Goal: Task Accomplishment & Management: Manage account settings

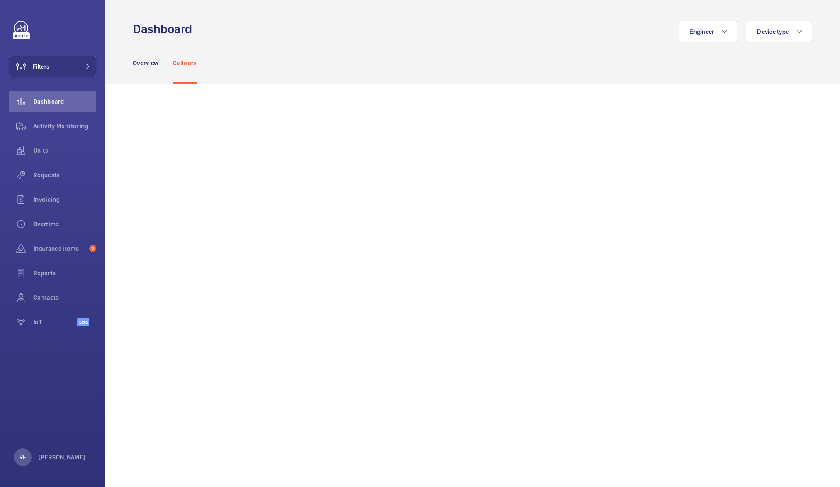
scroll to position [818, 0]
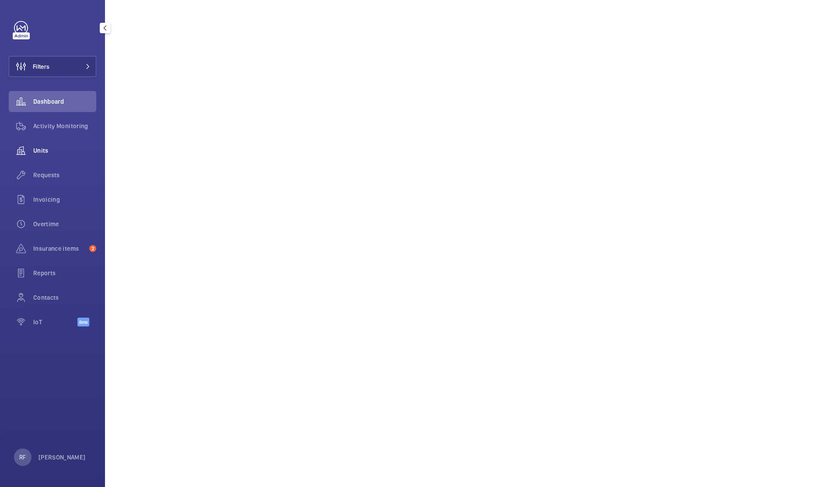
click at [50, 150] on span "Units" at bounding box center [64, 150] width 63 height 9
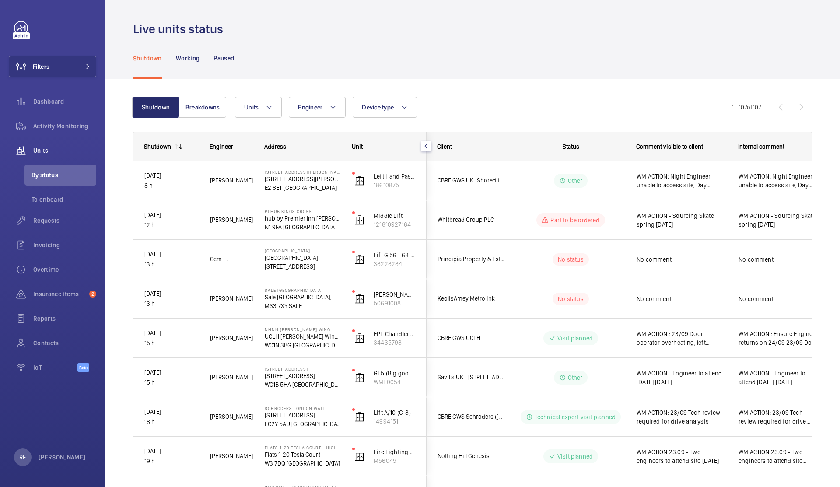
click at [575, 147] on span "Status" at bounding box center [571, 146] width 17 height 7
click at [573, 148] on span "Status" at bounding box center [571, 146] width 17 height 7
click at [247, 111] on button "Units" at bounding box center [258, 107] width 47 height 21
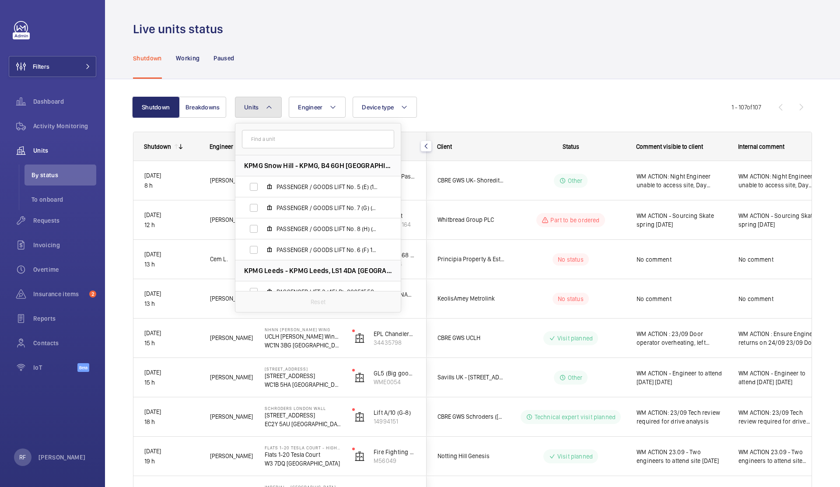
click at [248, 111] on button "Units" at bounding box center [258, 107] width 47 height 21
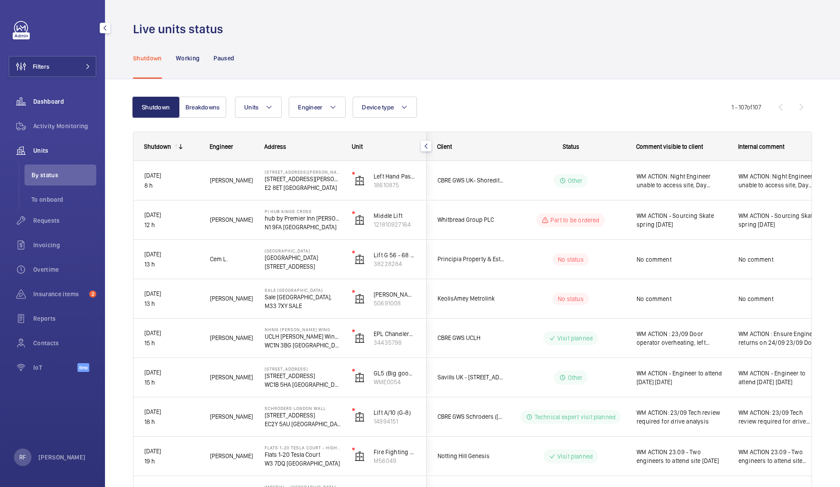
click at [49, 95] on div "Dashboard" at bounding box center [52, 101] width 87 height 21
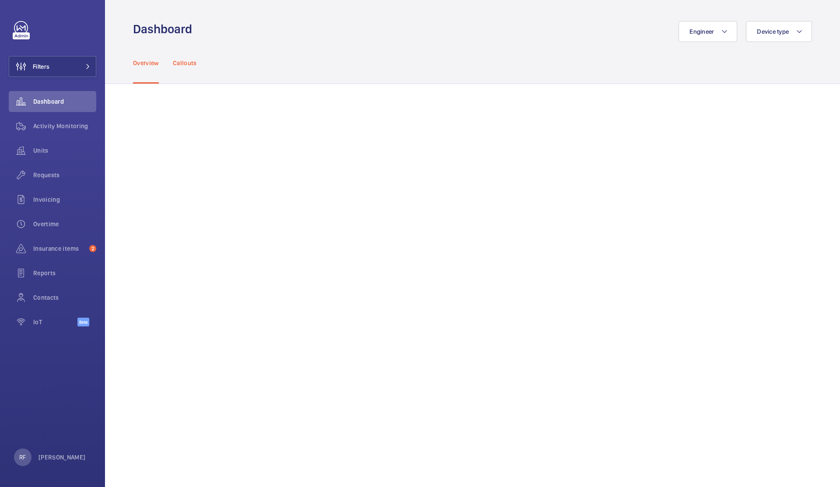
click at [194, 62] on p "Callouts" at bounding box center [185, 63] width 24 height 9
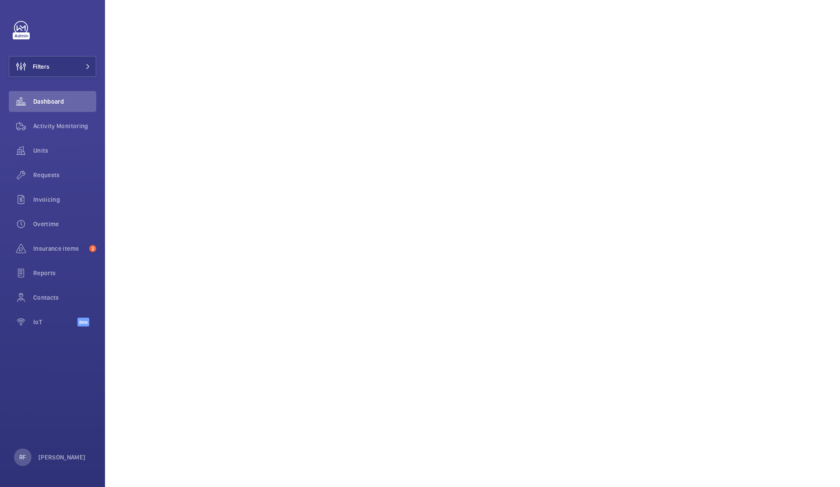
scroll to position [131, 0]
click at [61, 70] on button "Filters" at bounding box center [52, 66] width 87 height 21
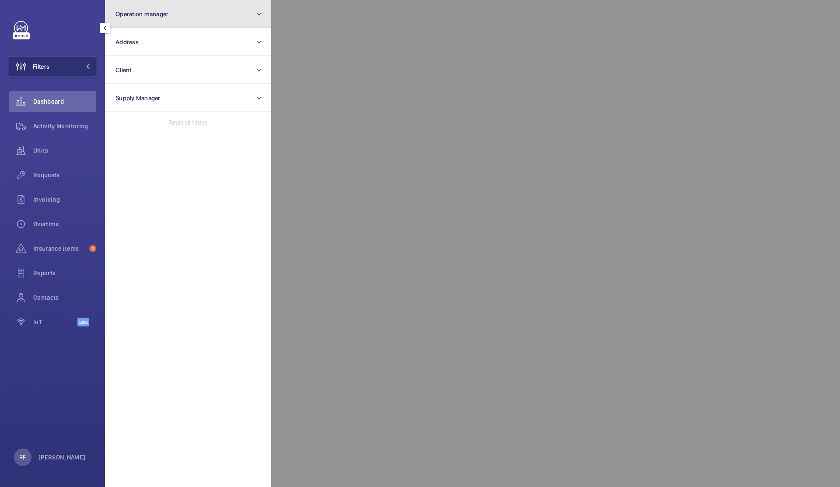
click at [165, 17] on button "Operation manager" at bounding box center [188, 14] width 166 height 28
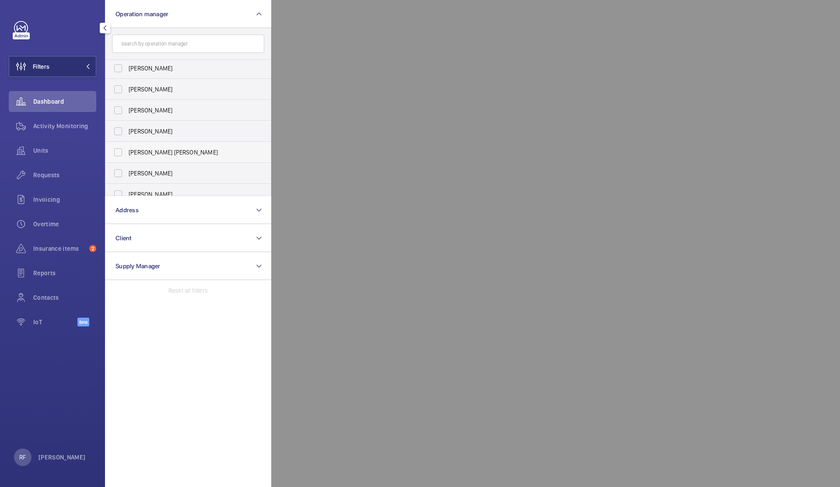
scroll to position [3, 0]
click at [143, 154] on span "[PERSON_NAME] [PERSON_NAME]" at bounding box center [189, 151] width 120 height 9
click at [127, 154] on input "[PERSON_NAME] [PERSON_NAME]" at bounding box center [117, 150] width 17 height 17
checkbox input "true"
click at [63, 178] on span "Requests" at bounding box center [64, 175] width 63 height 9
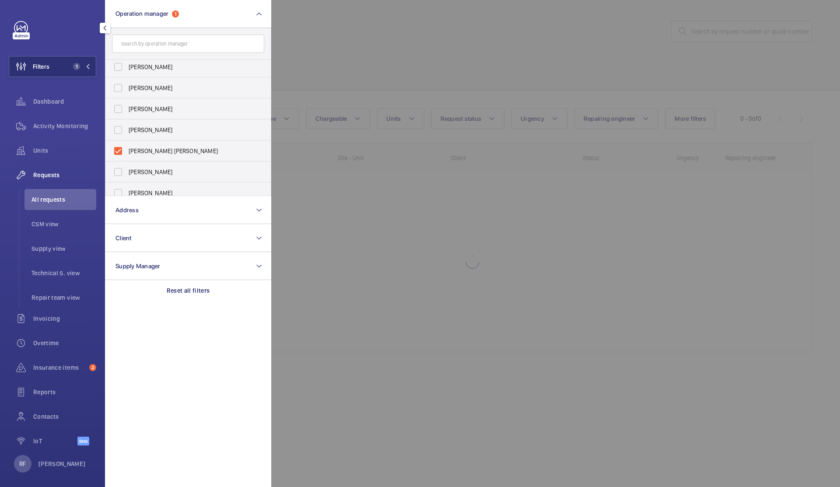
click at [368, 222] on div at bounding box center [691, 243] width 840 height 487
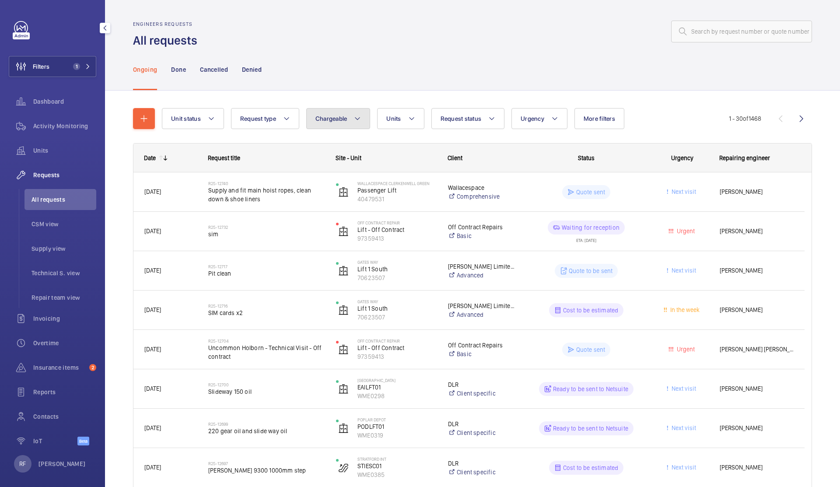
click at [325, 125] on button "Chargeable" at bounding box center [338, 118] width 64 height 21
click at [330, 143] on mat-radio-button "Chargeable" at bounding box center [389, 144] width 157 height 17
radio input "true"
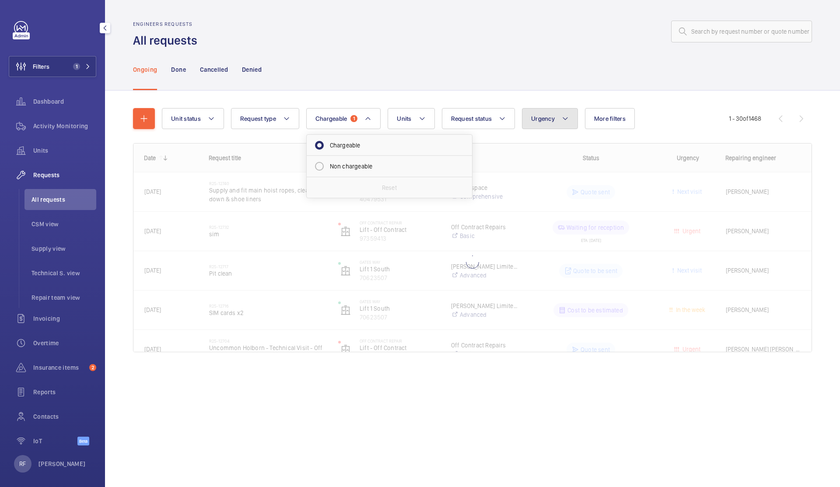
click at [559, 120] on button "Urgency" at bounding box center [550, 118] width 56 height 21
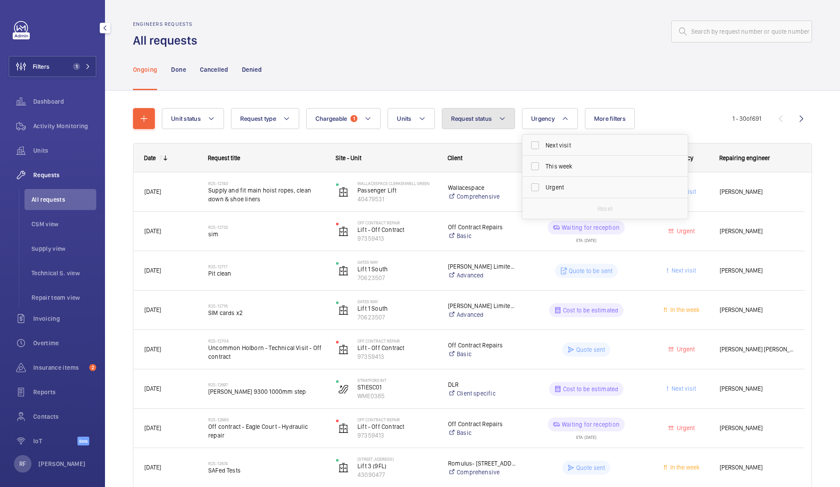
click at [499, 121] on mat-icon at bounding box center [502, 118] width 7 height 10
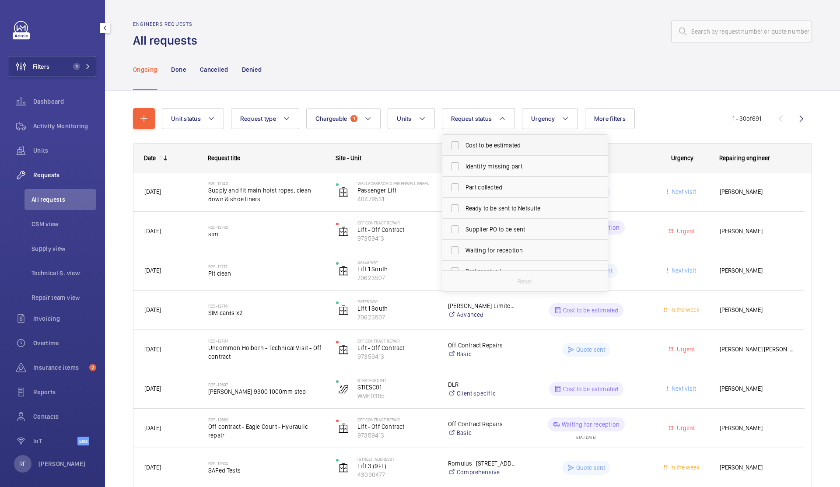
click at [505, 151] on label "Cost to be estimated" at bounding box center [518, 145] width 152 height 21
click at [464, 151] on input "Cost to be estimated" at bounding box center [454, 144] width 17 height 17
checkbox input "true"
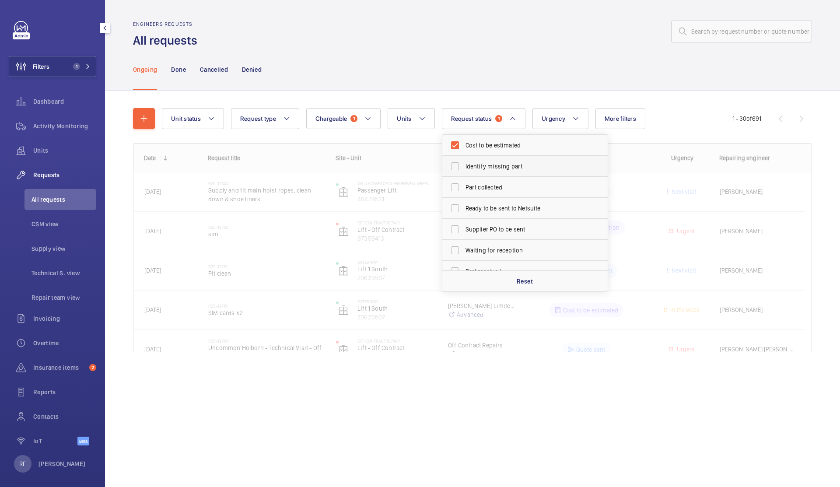
click at [503, 162] on span "Identify missing part" at bounding box center [525, 166] width 120 height 9
click at [464, 162] on input "Identify missing part" at bounding box center [454, 165] width 17 height 17
checkbox input "true"
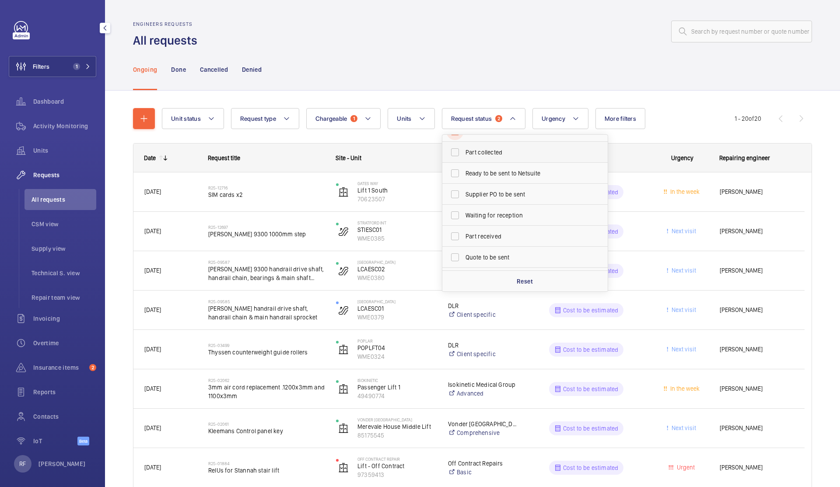
scroll to position [60, 0]
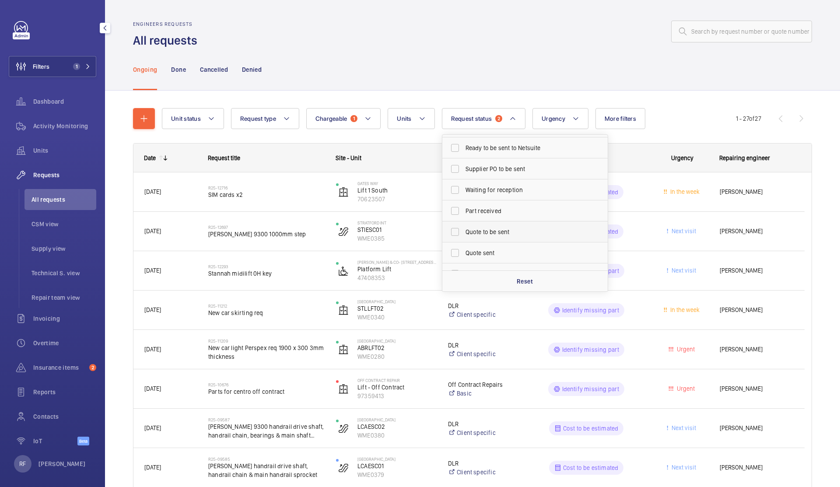
click at [490, 233] on span "Quote to be sent" at bounding box center [525, 231] width 120 height 9
click at [464, 233] on input "Quote to be sent" at bounding box center [454, 231] width 17 height 17
checkbox input "true"
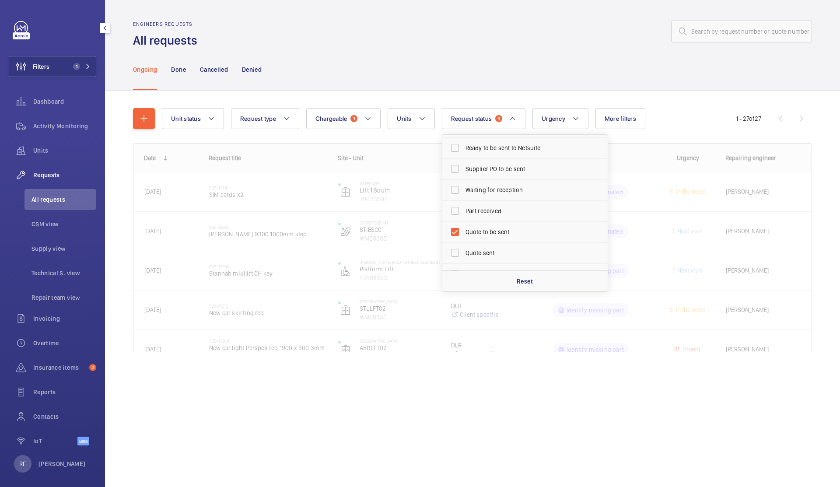
click at [435, 74] on div "Ongoing Done Cancelled Denied" at bounding box center [472, 70] width 679 height 42
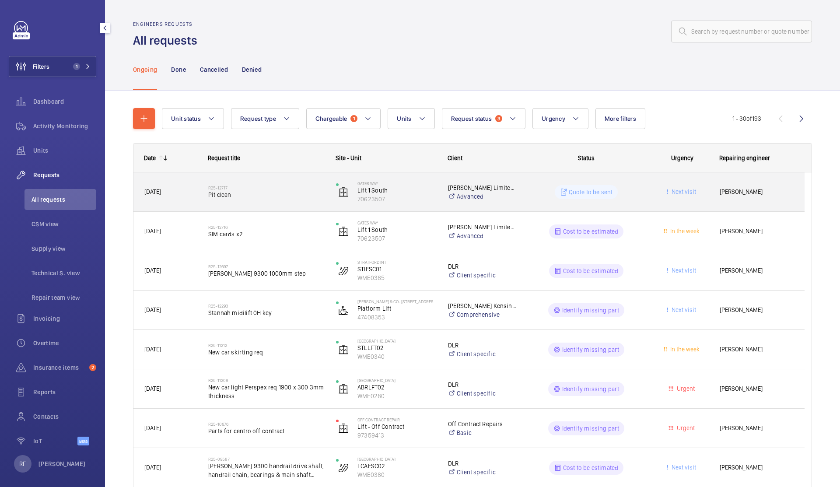
click at [268, 194] on span "Pit clean" at bounding box center [266, 194] width 116 height 9
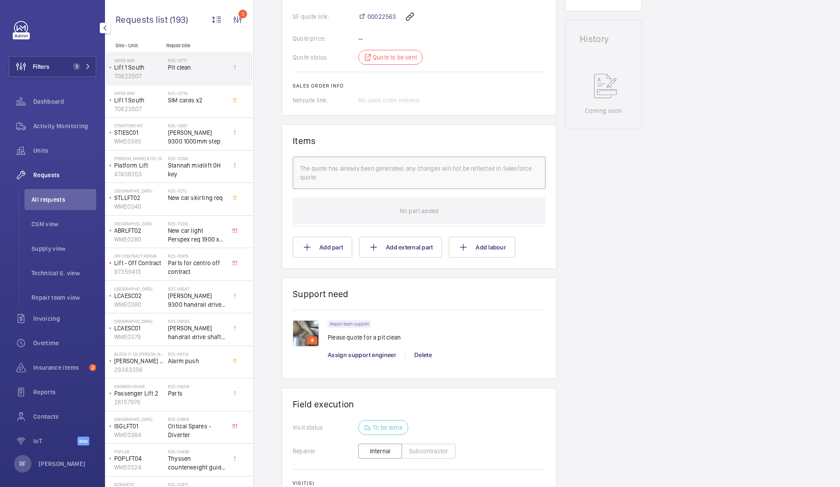
scroll to position [416, 0]
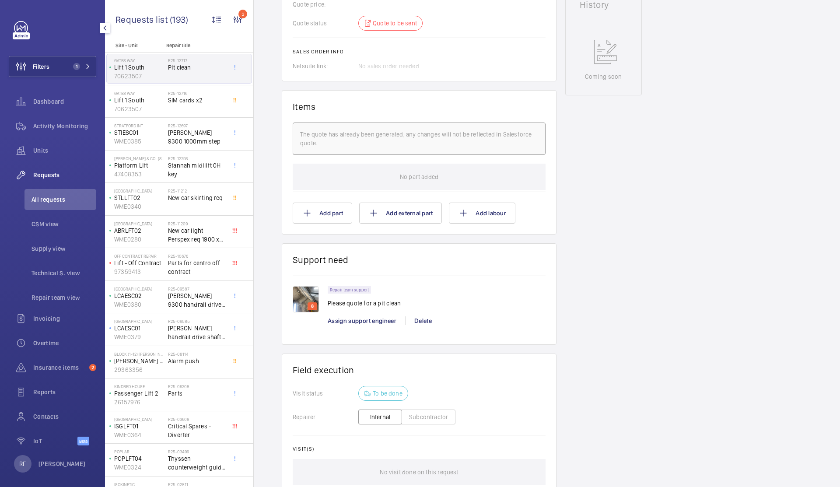
click at [301, 302] on img at bounding box center [306, 299] width 26 height 26
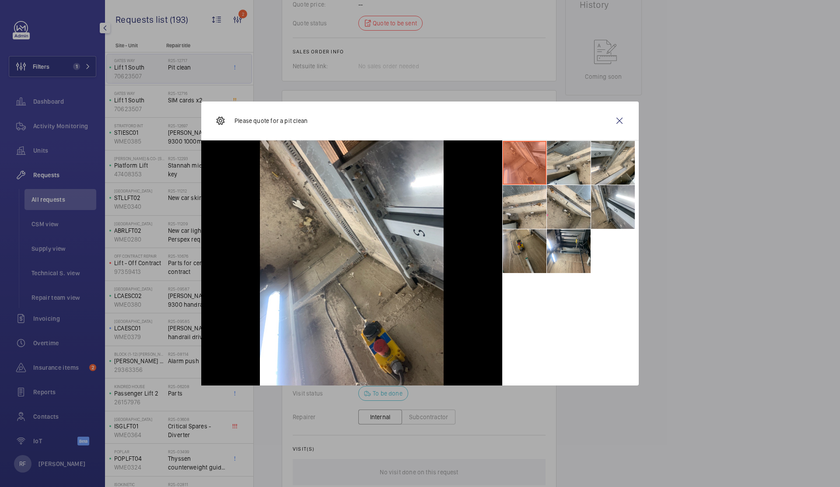
click at [532, 265] on li at bounding box center [525, 251] width 44 height 44
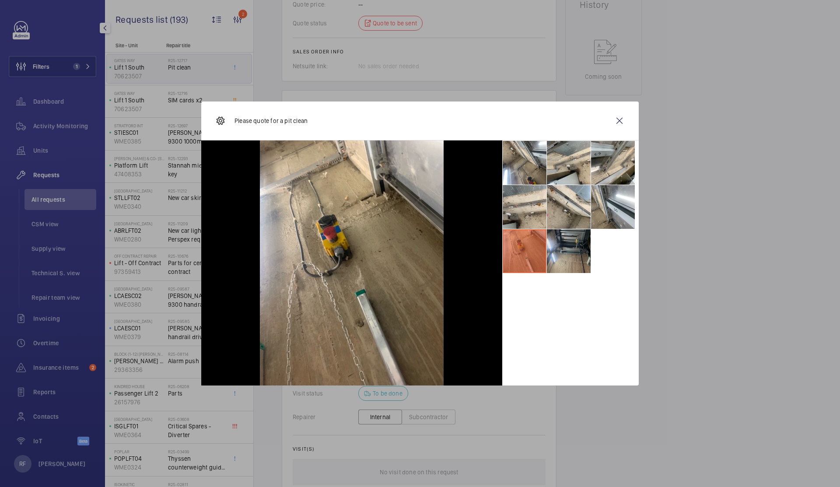
click at [557, 258] on li at bounding box center [569, 251] width 44 height 44
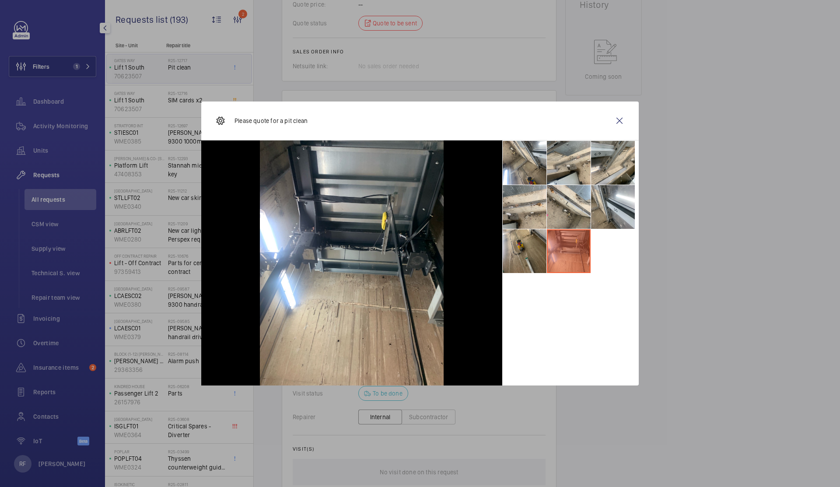
click at [561, 231] on li at bounding box center [569, 251] width 44 height 44
click at [562, 222] on li at bounding box center [569, 207] width 44 height 44
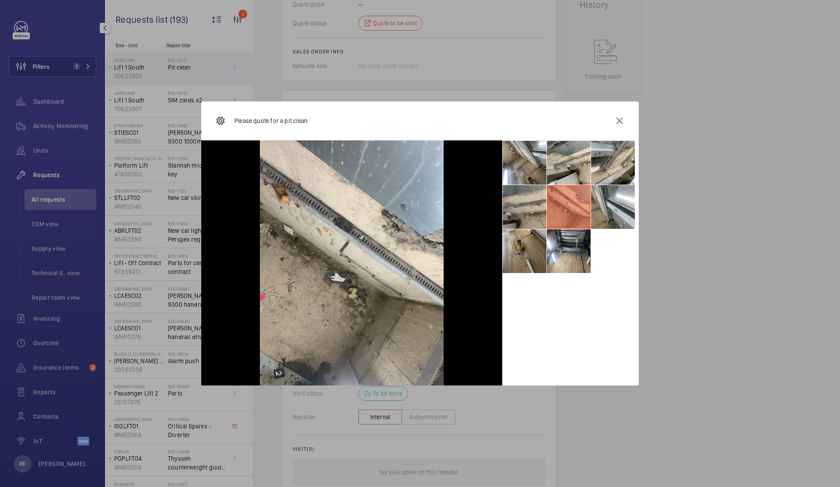
click at [519, 209] on li at bounding box center [525, 207] width 44 height 44
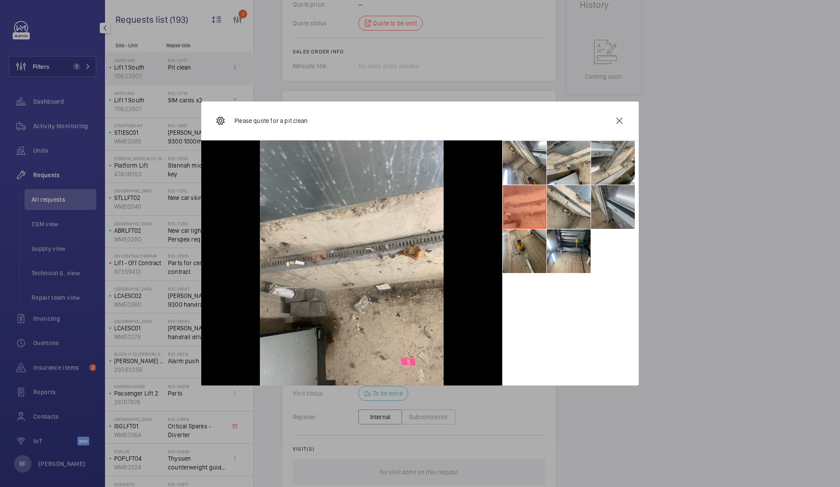
click at [619, 210] on li at bounding box center [613, 207] width 44 height 44
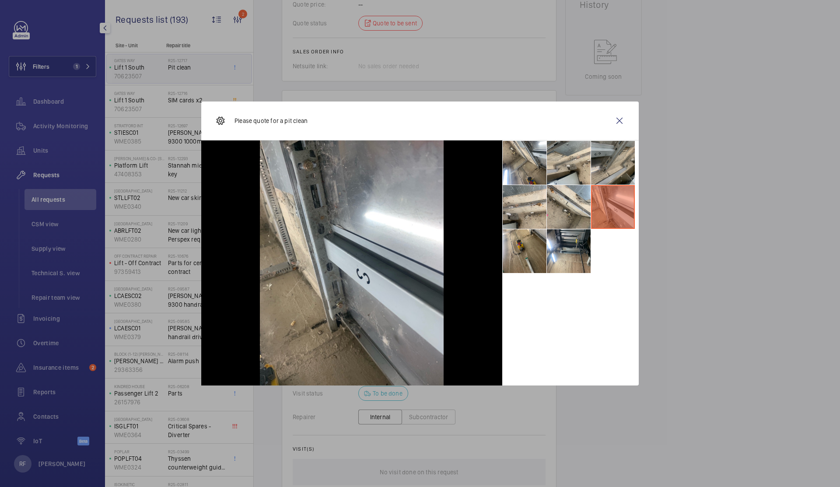
click at [613, 173] on li at bounding box center [613, 163] width 44 height 44
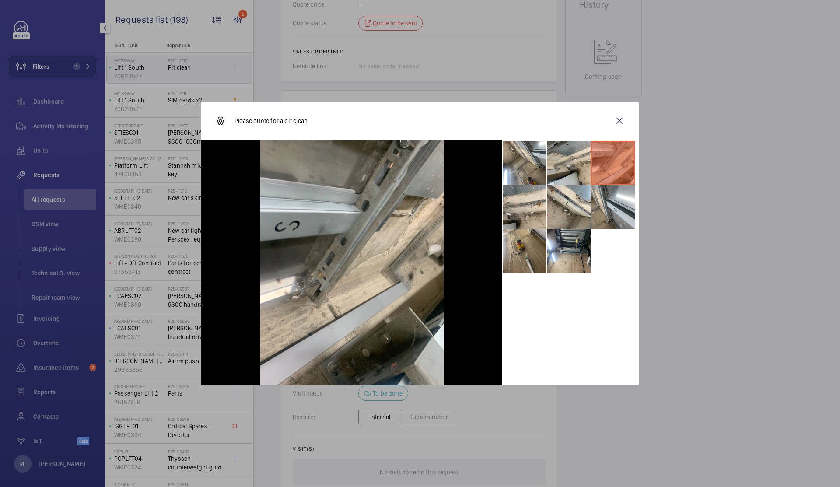
click at [598, 173] on li at bounding box center [613, 163] width 44 height 44
click at [577, 168] on li at bounding box center [569, 163] width 44 height 44
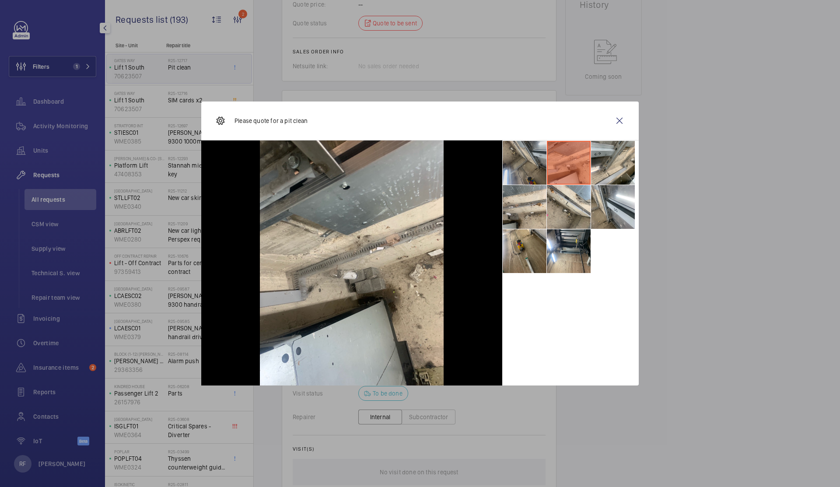
click at [536, 168] on li at bounding box center [525, 163] width 44 height 44
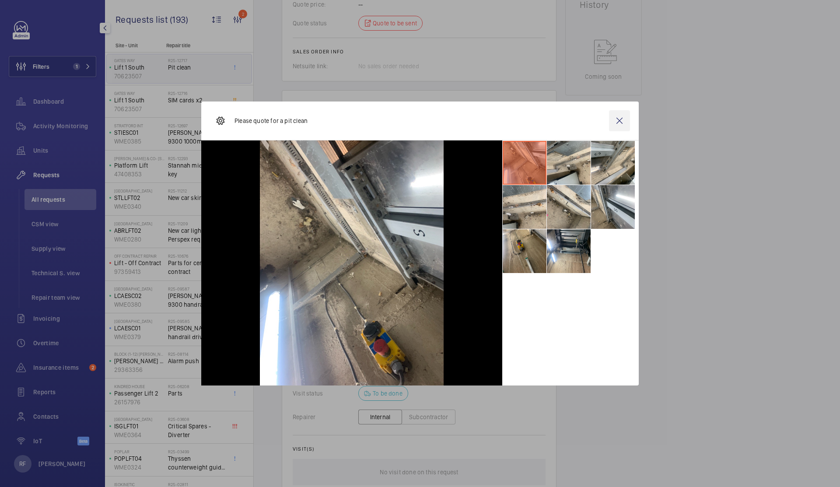
click at [617, 126] on wm-front-icon-button at bounding box center [619, 120] width 21 height 21
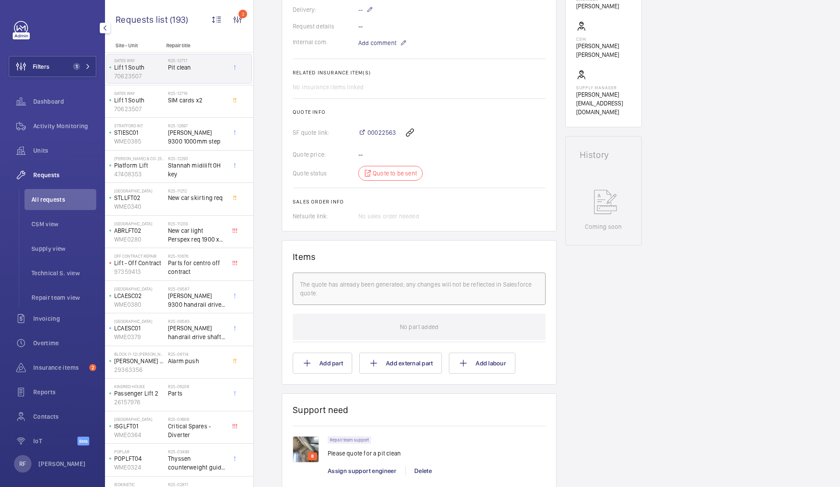
scroll to position [99, 0]
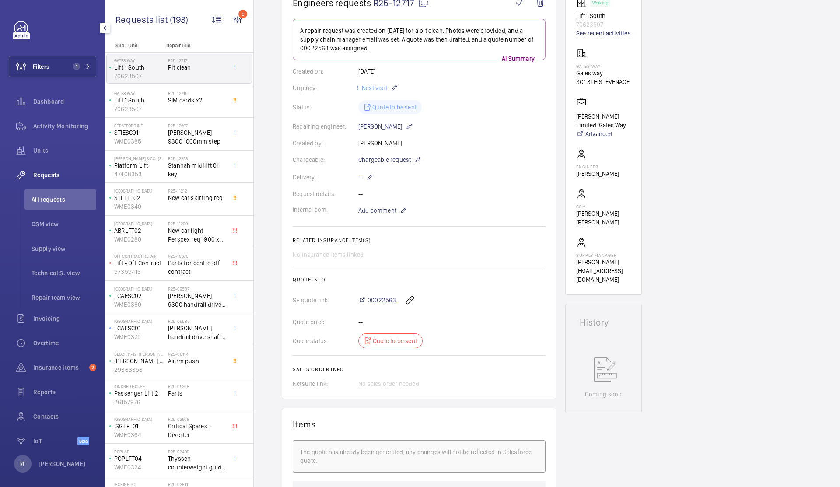
click at [388, 301] on span "00022563" at bounding box center [381, 300] width 28 height 9
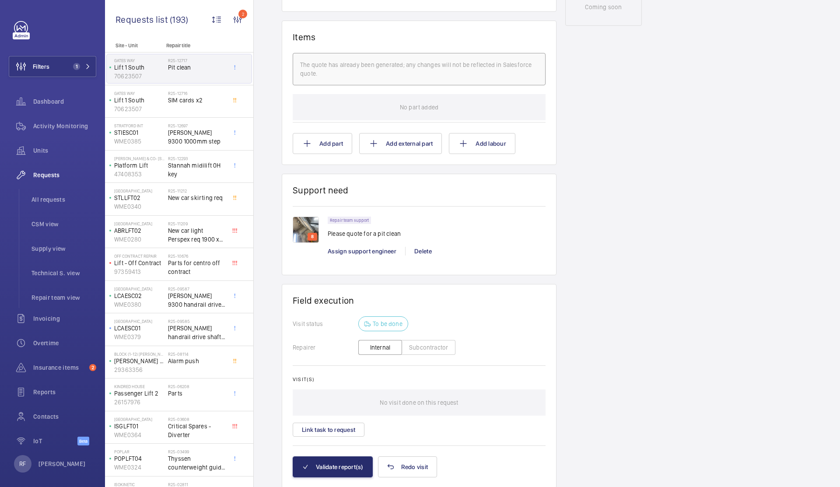
scroll to position [494, 0]
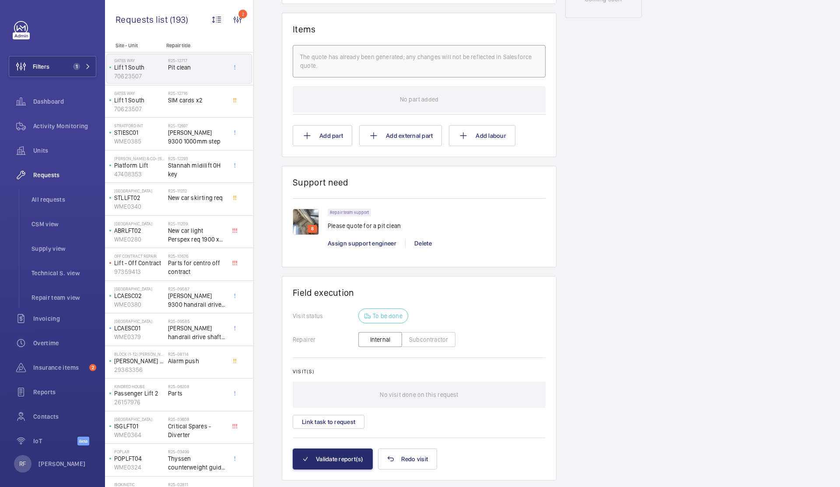
click at [353, 226] on p "Please quote for a pit clean" at bounding box center [364, 225] width 73 height 9
copy p "Please quote for a pit clean"
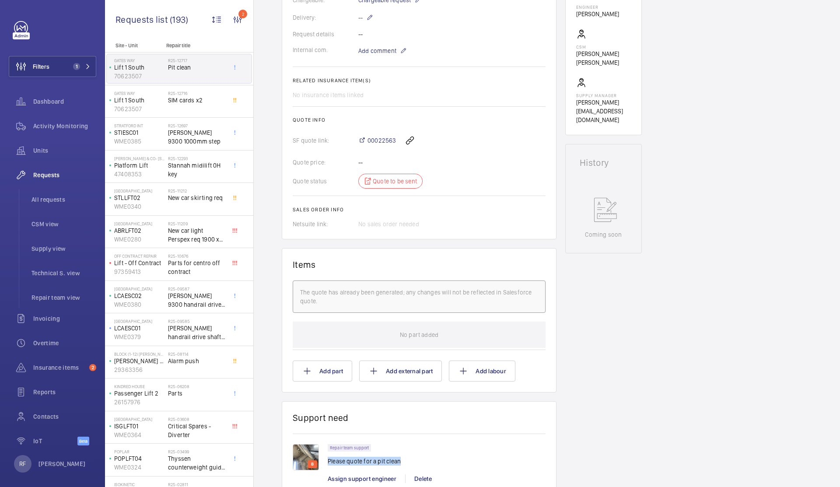
scroll to position [258, 0]
click at [378, 143] on span "00022563" at bounding box center [381, 140] width 28 height 9
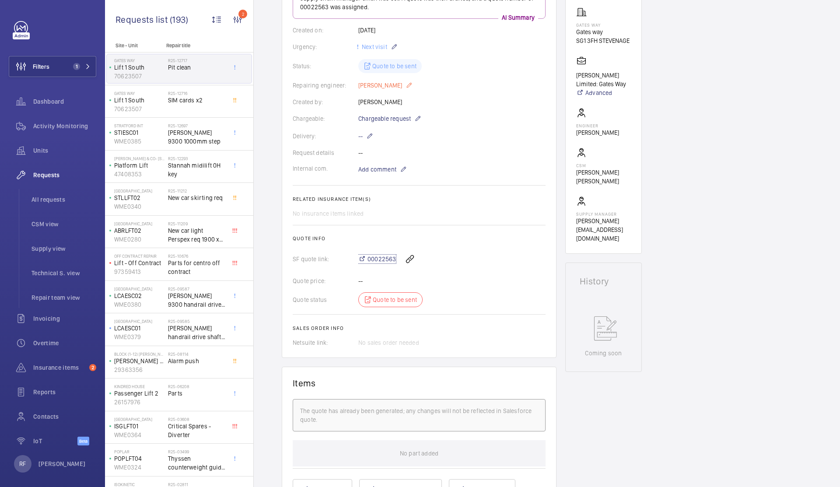
scroll to position [0, 0]
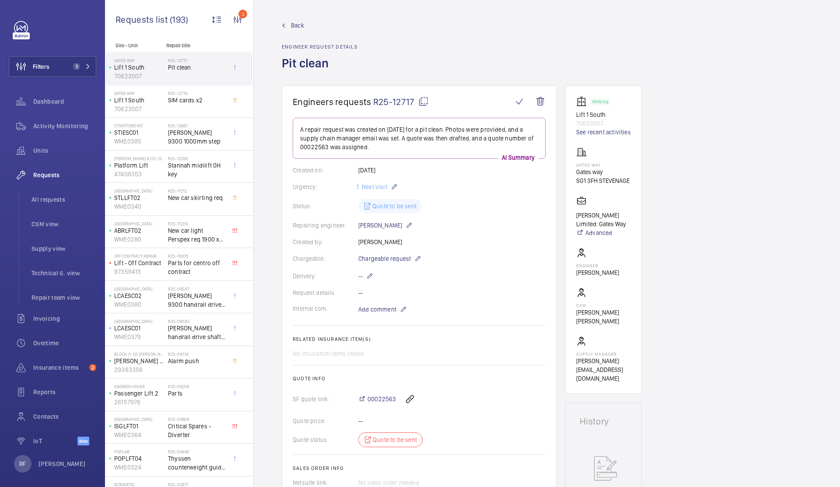
click at [421, 104] on mat-icon at bounding box center [423, 101] width 10 height 10
copy p "Please quote for a pit clean"
click at [179, 107] on div "R25-12716 SIM cards x2" at bounding box center [197, 103] width 58 height 25
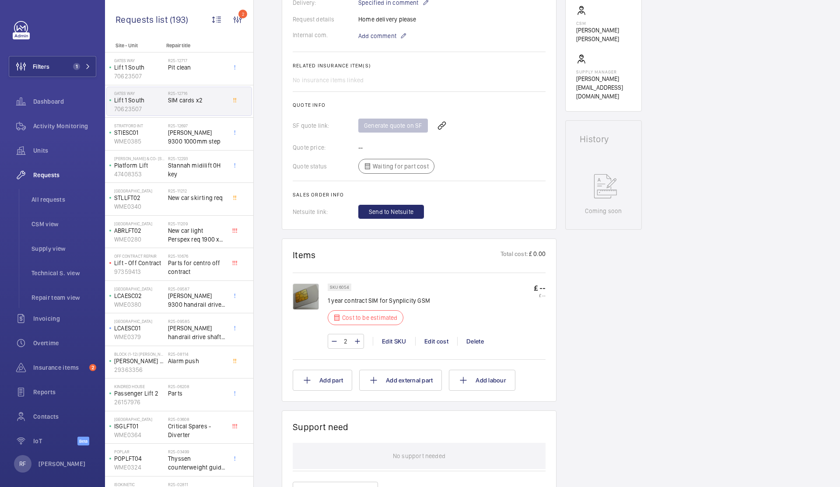
scroll to position [283, 0]
click at [442, 342] on div "Edit cost" at bounding box center [436, 339] width 42 height 9
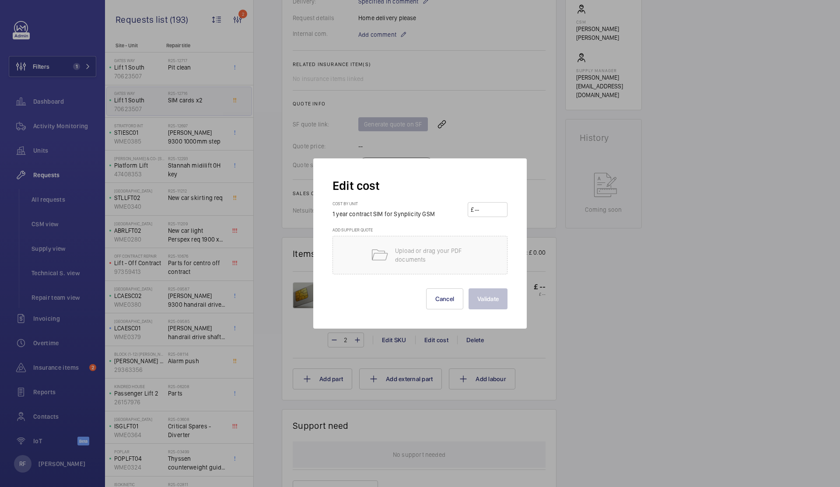
click at [478, 210] on input "number" at bounding box center [489, 210] width 31 height 14
type input "120"
click at [501, 300] on button "Validate" at bounding box center [487, 298] width 39 height 21
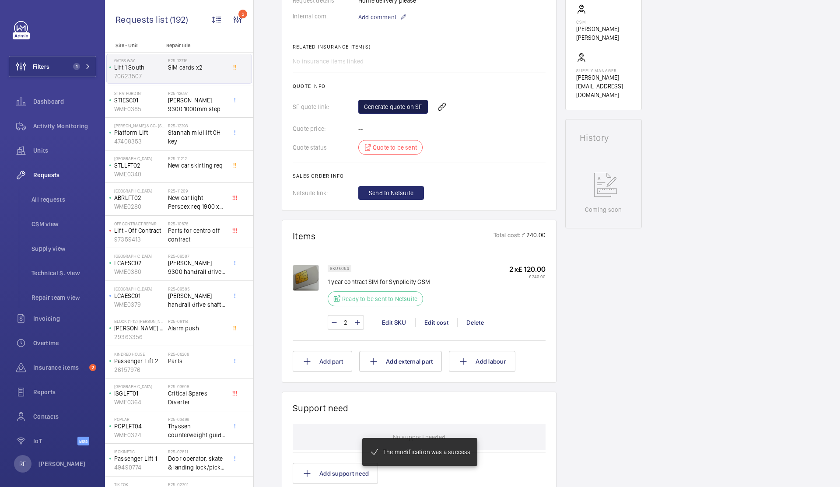
scroll to position [292, 0]
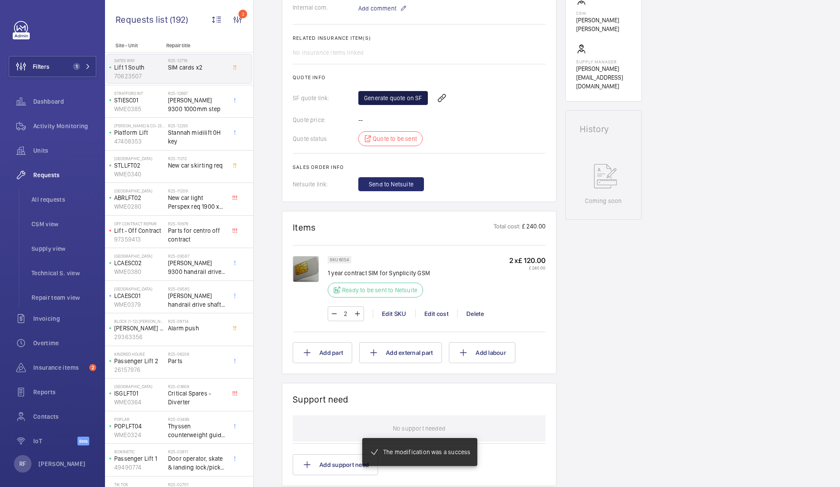
click at [378, 101] on link "Generate quote on SF" at bounding box center [393, 98] width 70 height 14
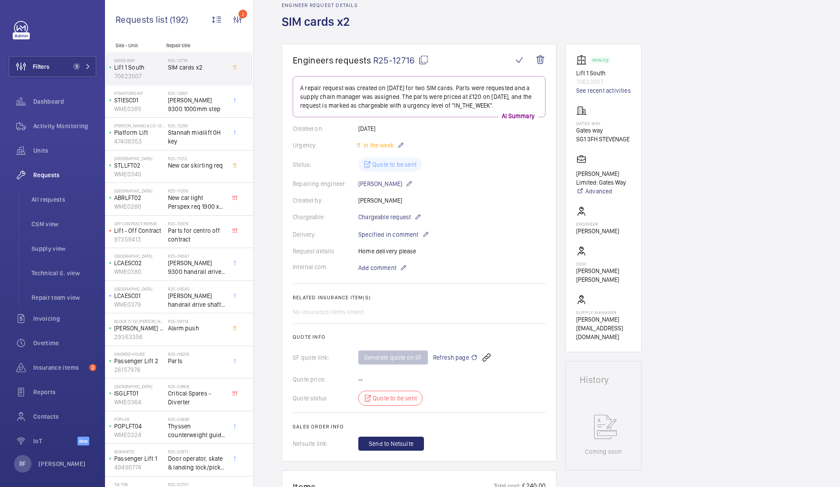
scroll to position [38, 0]
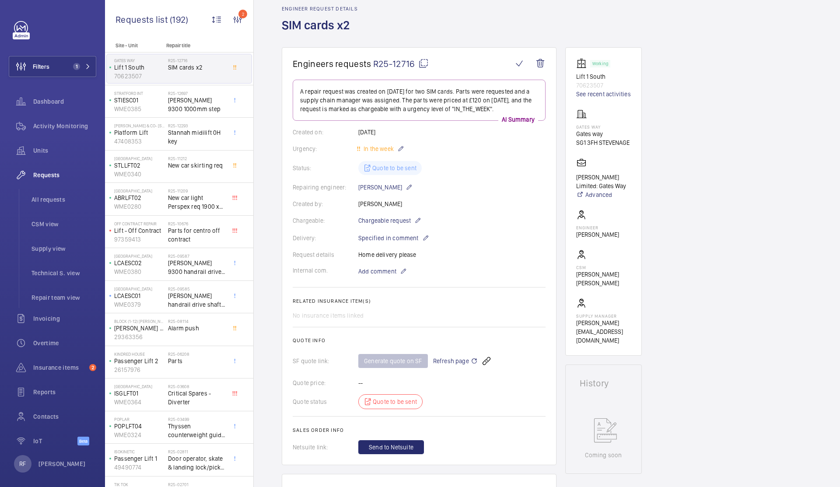
click at [421, 67] on mat-icon at bounding box center [423, 63] width 10 height 10
type textarea "R25-12716"
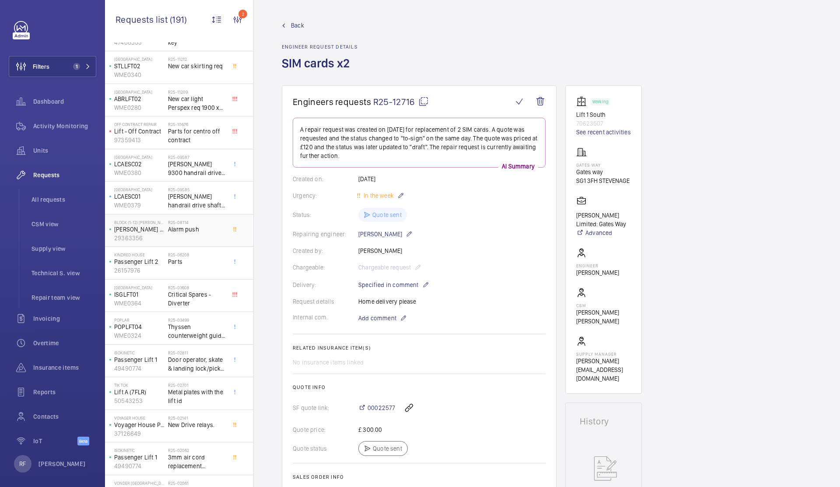
scroll to position [156, 0]
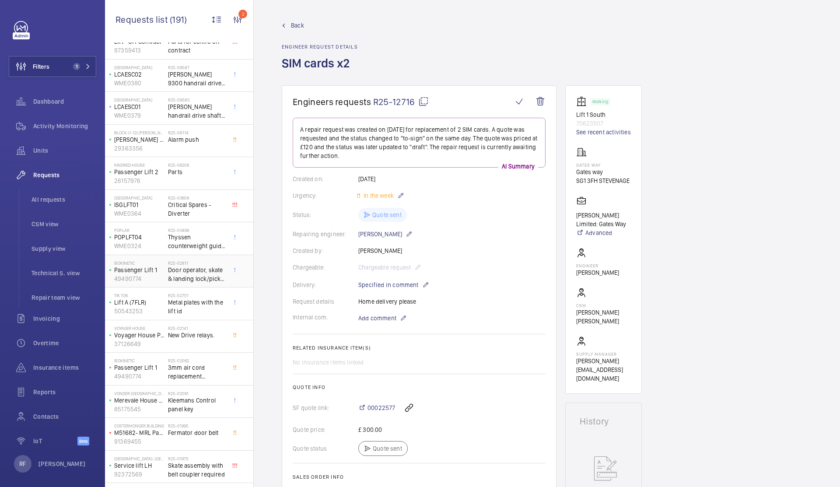
click at [183, 276] on span "Door operator, skate & landing lock/pick up upgrade" at bounding box center [197, 274] width 58 height 17
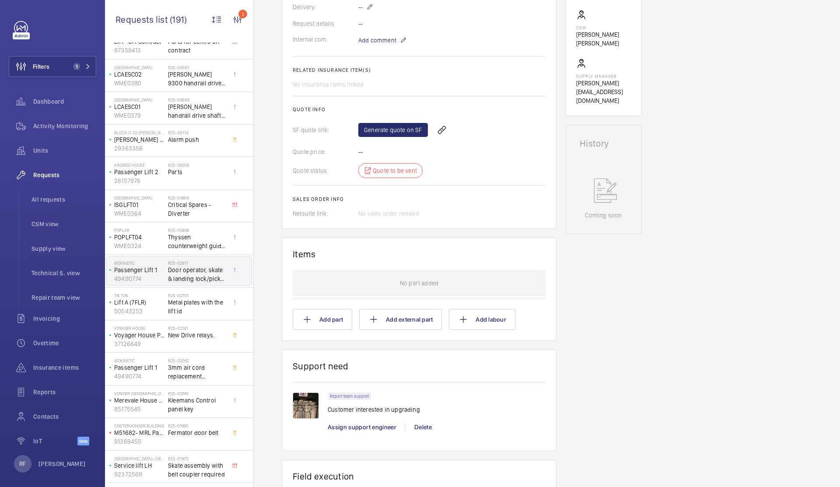
scroll to position [402, 0]
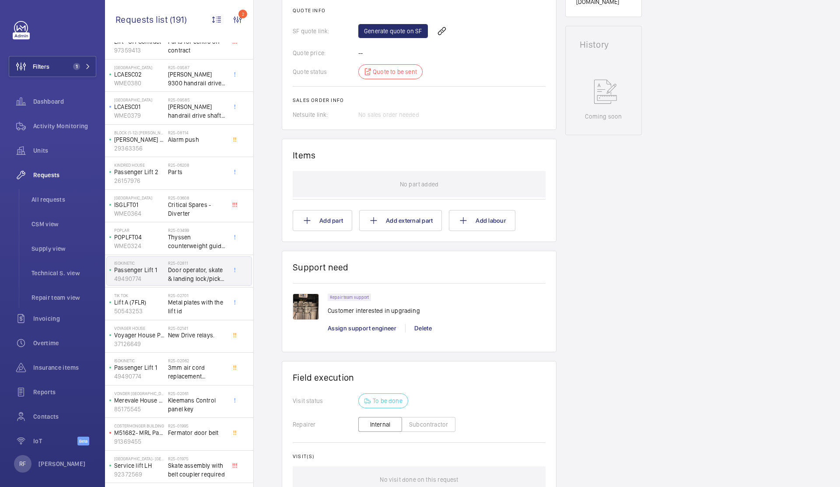
click at [314, 306] on img at bounding box center [306, 307] width 26 height 26
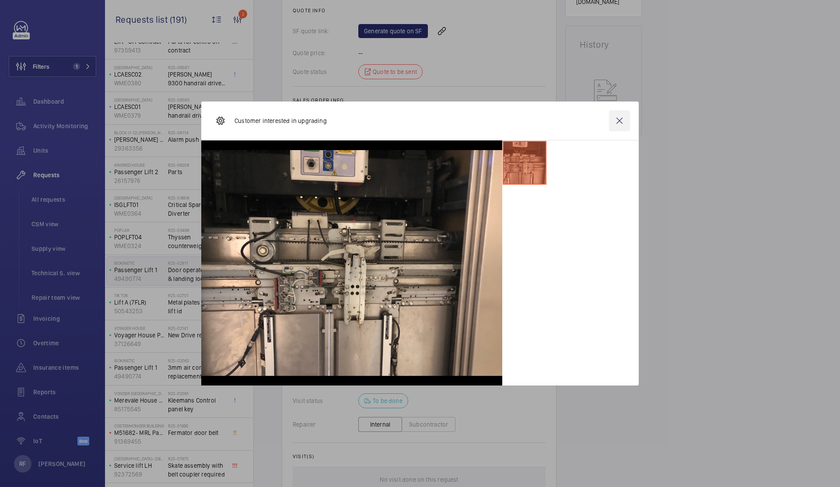
click at [618, 121] on wm-front-icon-button at bounding box center [619, 120] width 21 height 21
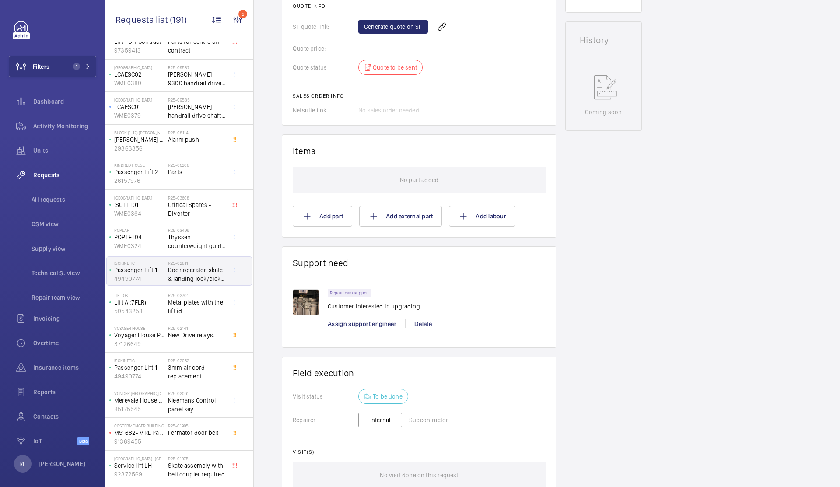
scroll to position [406, 0]
click at [417, 29] on link "Generate quote on SF" at bounding box center [393, 27] width 70 height 14
click at [339, 309] on p "Customer interested in upgrading" at bounding box center [374, 306] width 92 height 9
click at [339, 308] on p "Customer interested in upgrading" at bounding box center [374, 306] width 92 height 9
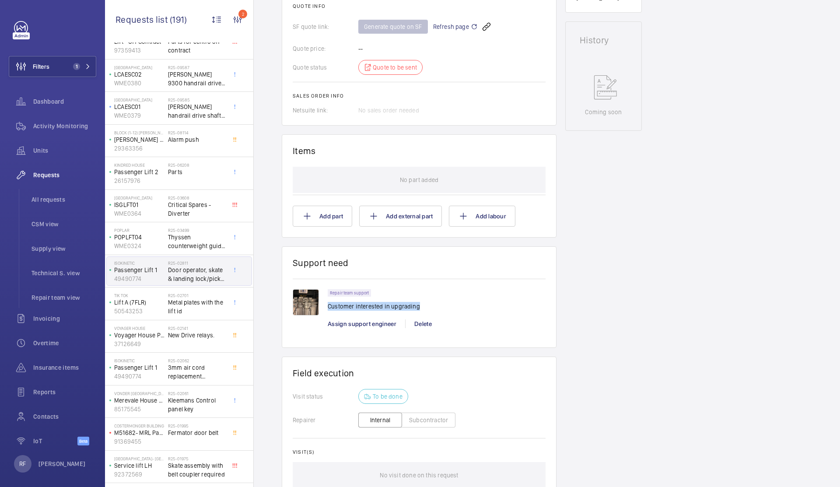
copy p "Customer interested in upgrading"
